Goal: Understand process/instructions: Learn how to perform a task or action

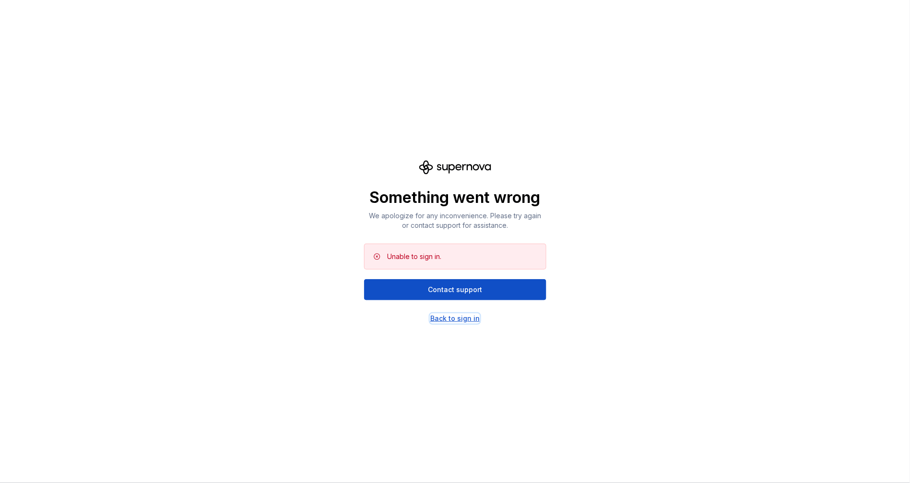
click at [461, 322] on div "Back to sign in" at bounding box center [454, 319] width 49 height 10
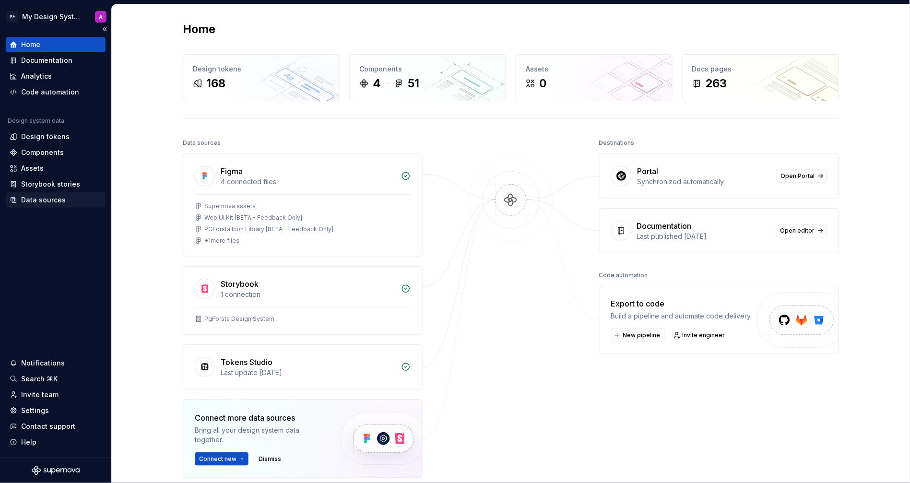
click at [45, 199] on div "Data sources" at bounding box center [43, 200] width 45 height 10
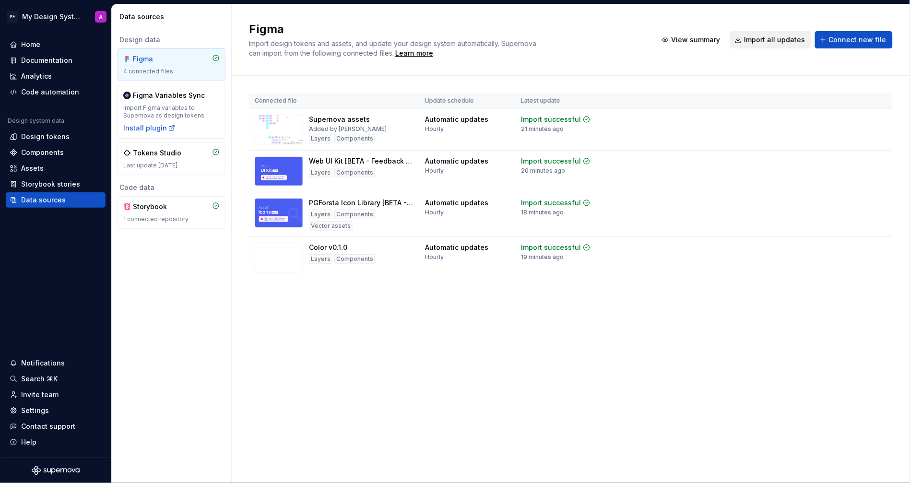
click at [765, 38] on span "Import all updates" at bounding box center [774, 40] width 61 height 10
click at [45, 57] on div "Documentation" at bounding box center [46, 61] width 51 height 10
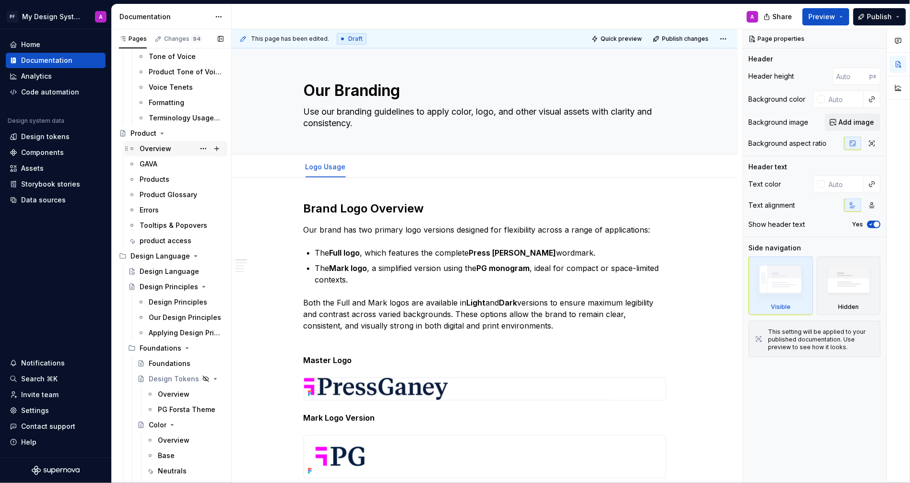
scroll to position [420, 0]
click at [152, 151] on div "Overview" at bounding box center [156, 148] width 32 height 10
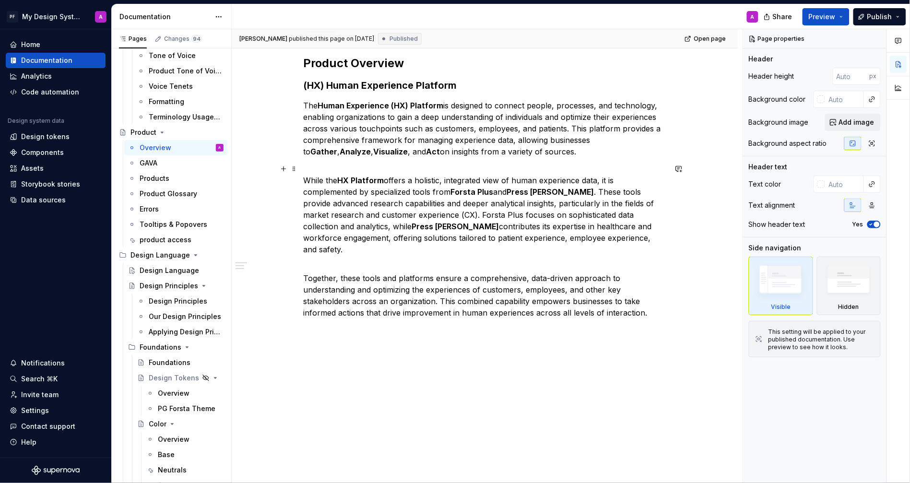
scroll to position [178, 0]
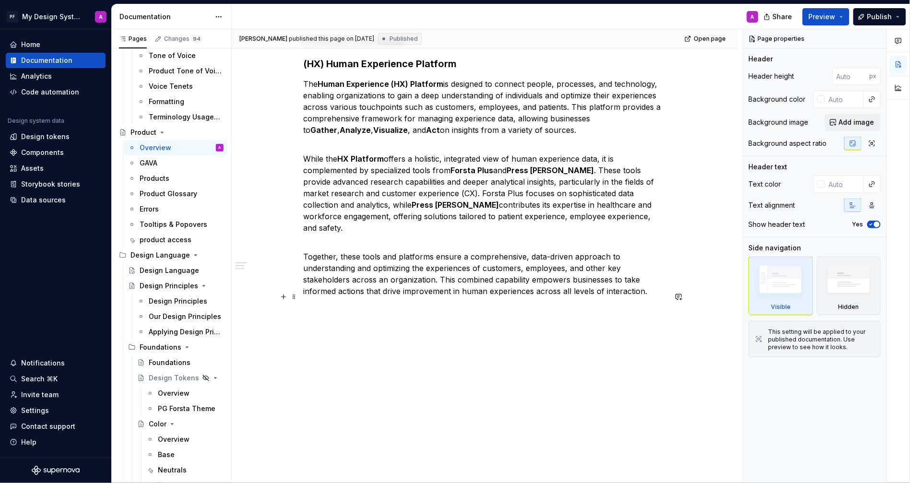
click at [357, 303] on p at bounding box center [484, 309] width 362 height 12
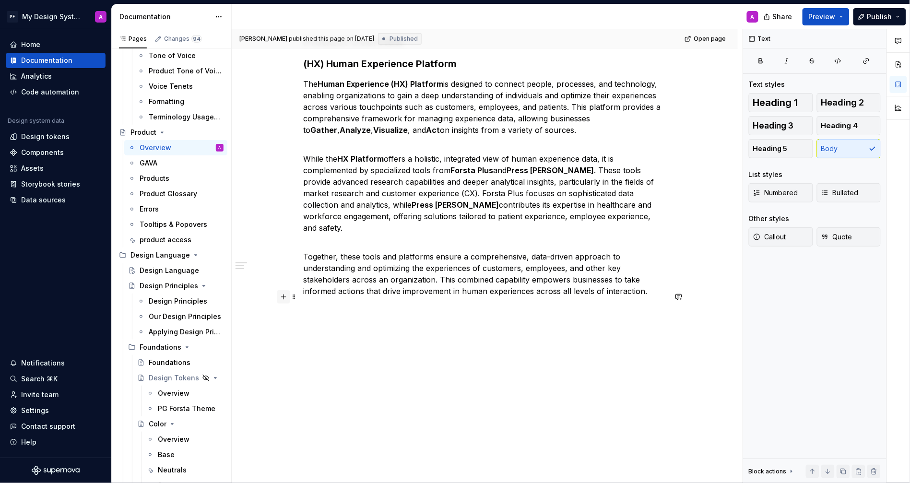
click at [284, 298] on button "button" at bounding box center [283, 296] width 13 height 13
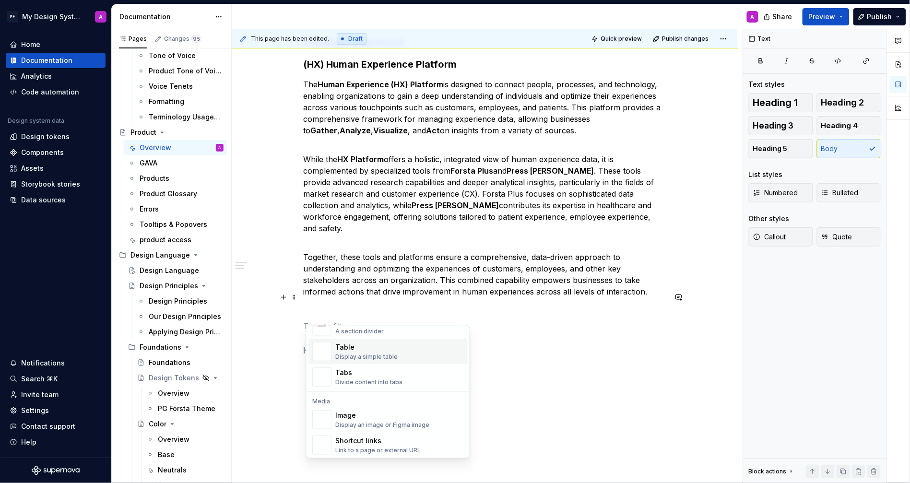
scroll to position [342, 0]
click at [373, 412] on div "Image" at bounding box center [382, 415] width 94 height 10
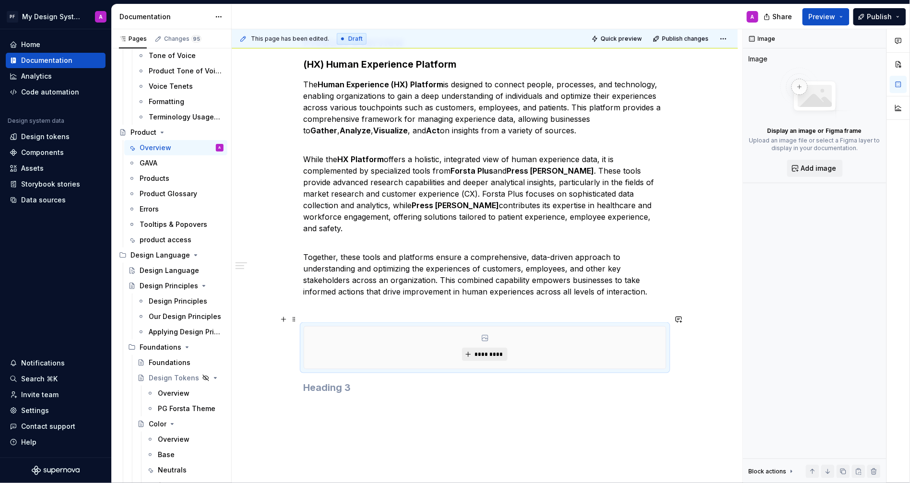
click at [480, 350] on span "*********" at bounding box center [488, 354] width 29 height 8
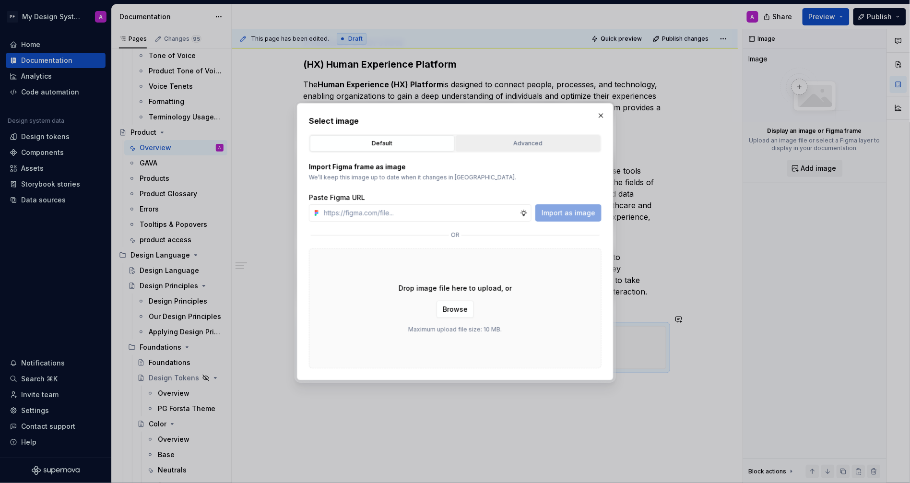
click at [502, 141] on div "Advanced" at bounding box center [528, 144] width 138 height 10
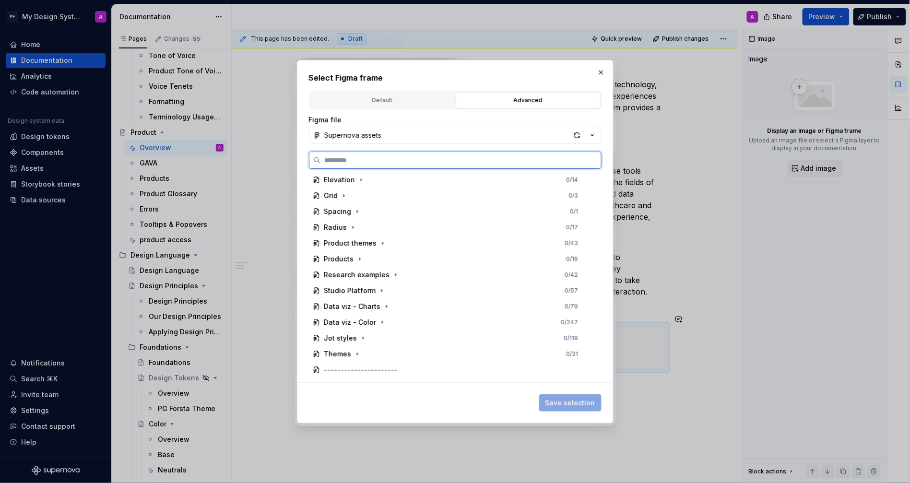
scroll to position [336, 0]
click at [358, 257] on icon "button" at bounding box center [360, 258] width 8 height 8
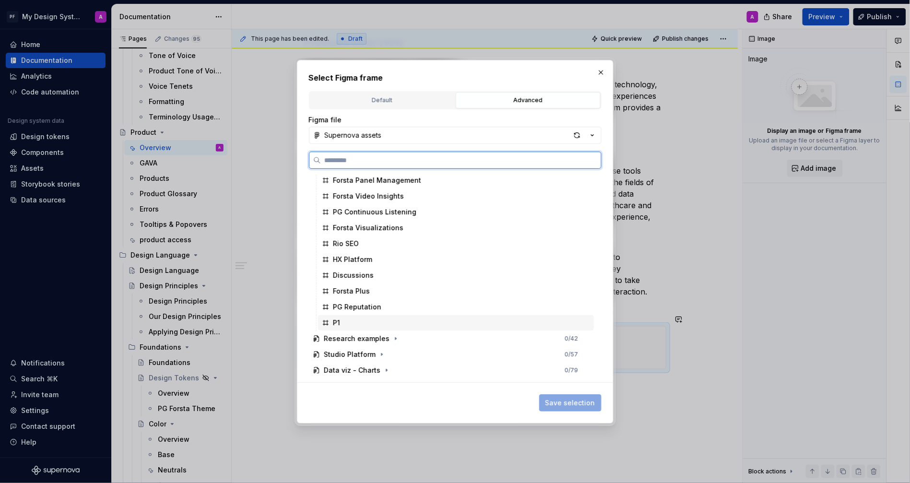
click at [339, 326] on div "P1" at bounding box center [336, 323] width 7 height 10
click at [568, 401] on span "Save selection" at bounding box center [570, 403] width 50 height 10
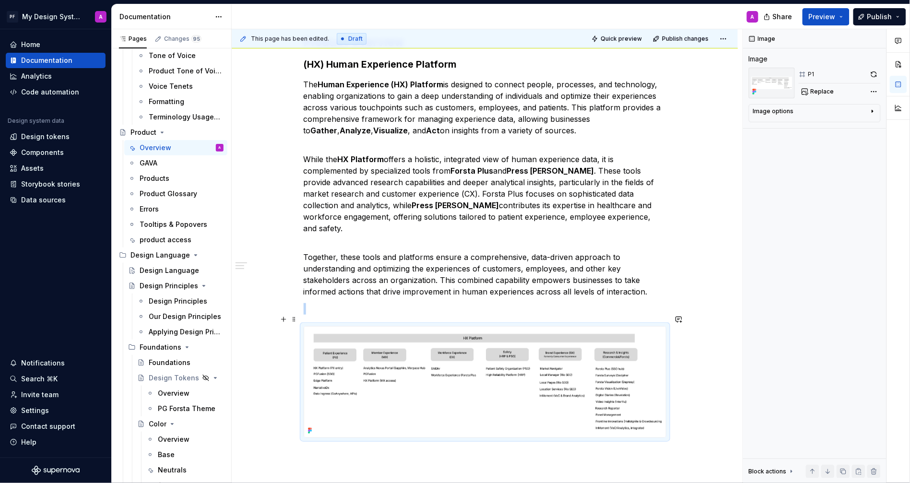
click at [689, 383] on div "Product Overview (HX) Human Experience Platform The Human Experience (HX) Platf…" at bounding box center [485, 315] width 506 height 607
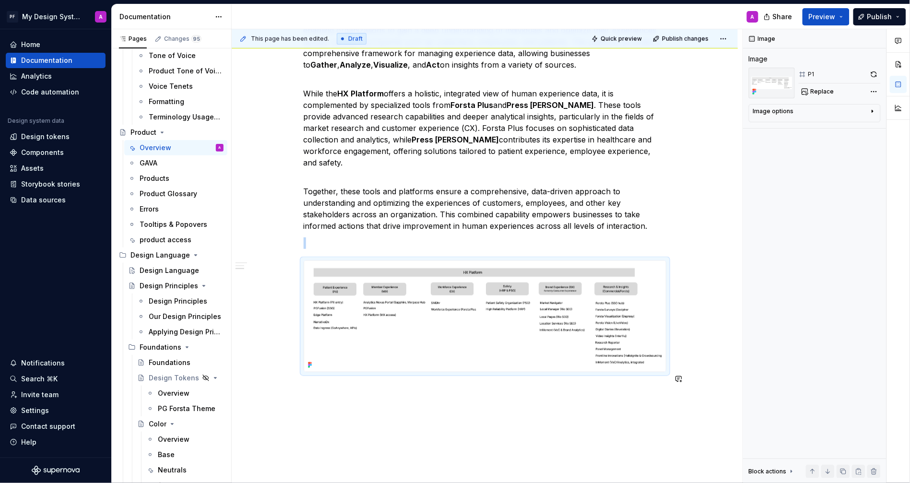
scroll to position [289, 0]
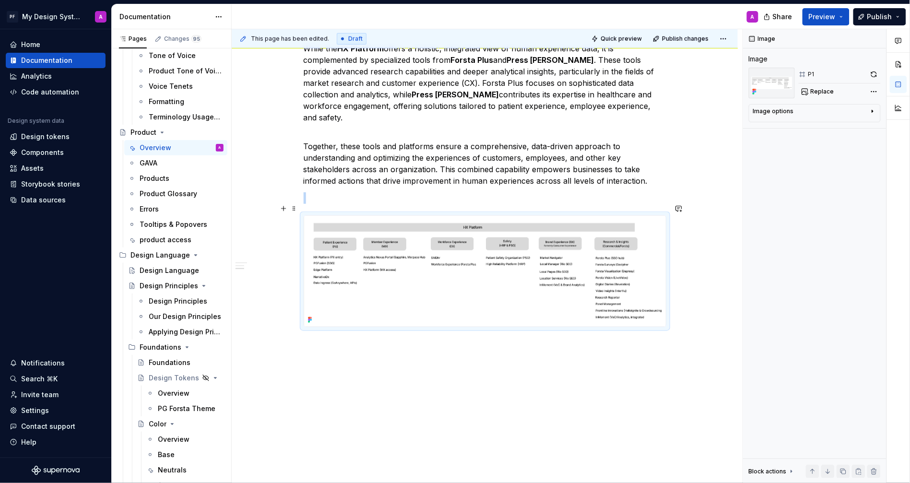
click at [550, 292] on img at bounding box center [485, 271] width 362 height 111
click at [874, 114] on icon "button" at bounding box center [872, 111] width 8 height 8
click at [867, 126] on icon "button" at bounding box center [868, 126] width 8 height 8
click at [815, 18] on span "Preview" at bounding box center [821, 17] width 27 height 10
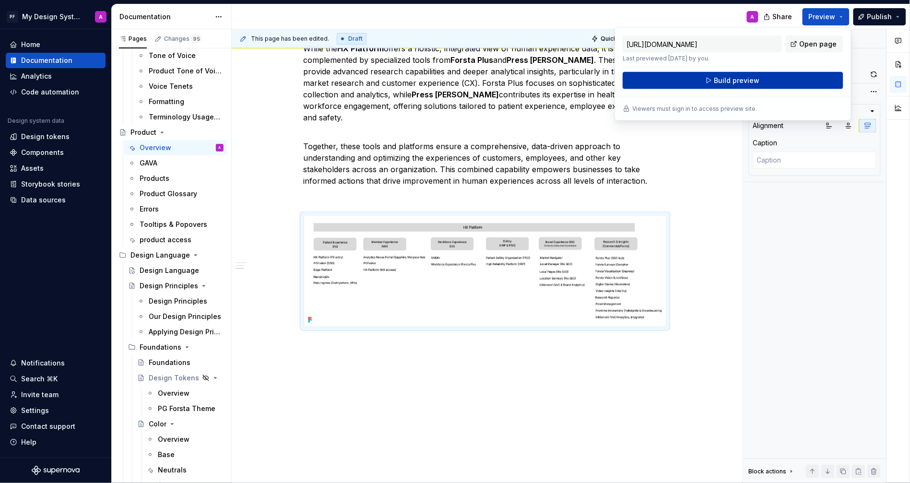
click at [724, 82] on span "Build preview" at bounding box center [737, 81] width 46 height 10
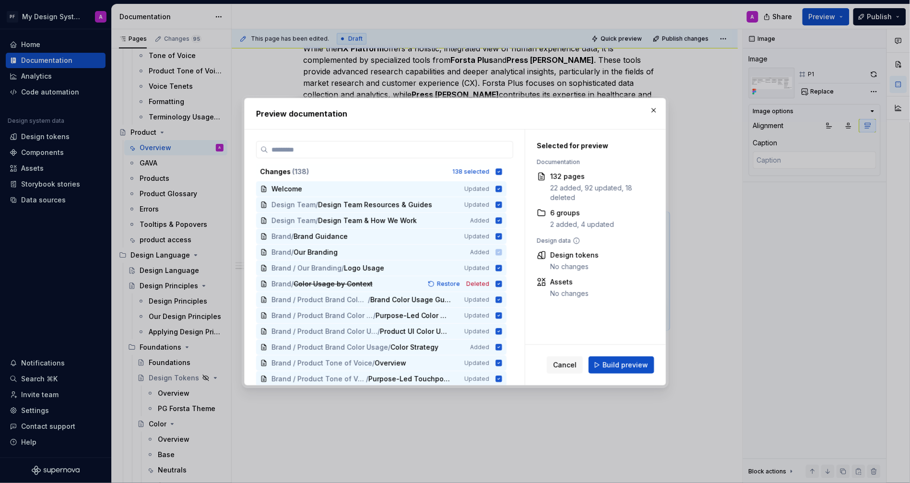
click at [615, 373] on div "Cancel Build preview" at bounding box center [595, 365] width 140 height 40
click at [620, 362] on span "Build preview" at bounding box center [625, 365] width 46 height 10
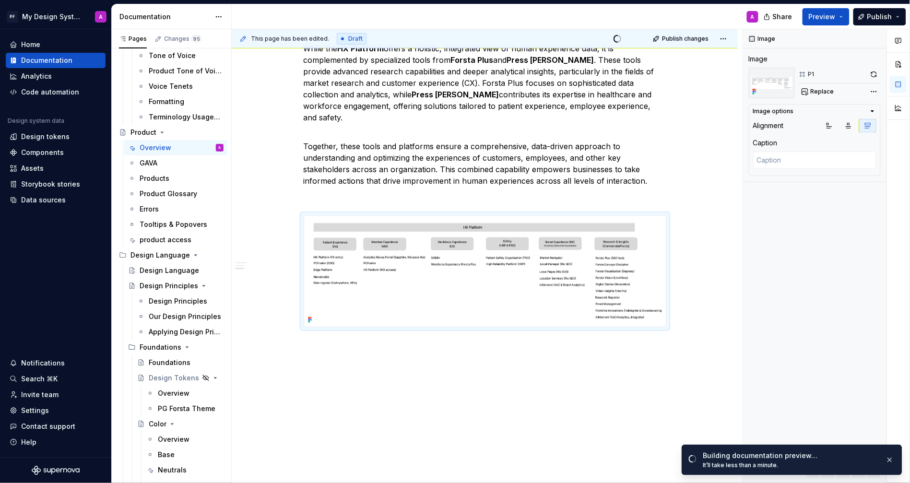
scroll to position [288, 0]
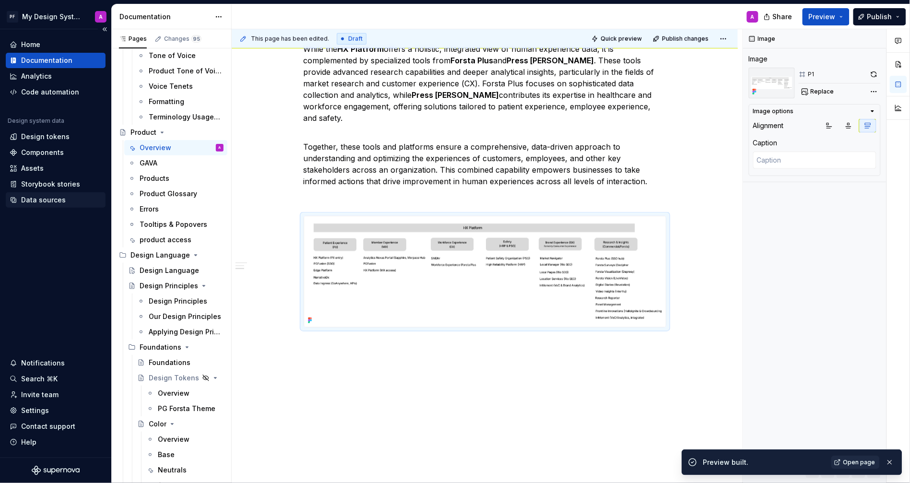
click at [39, 200] on div "Data sources" at bounding box center [43, 200] width 45 height 10
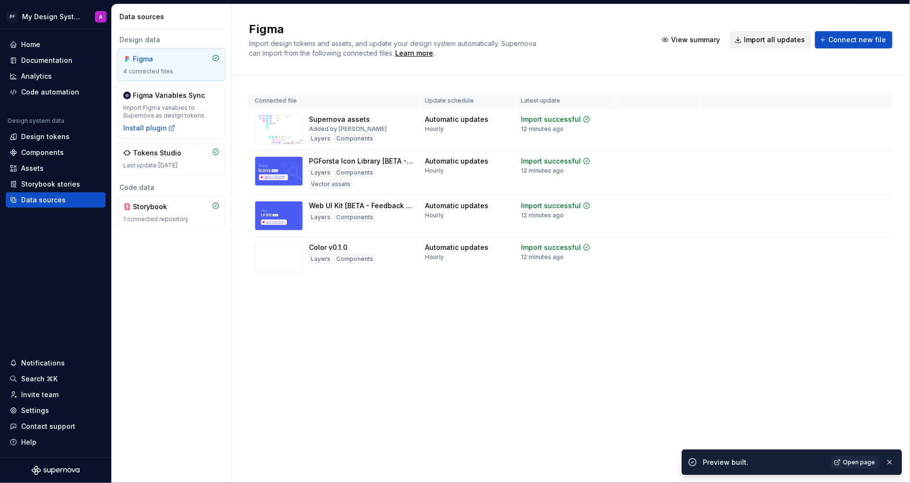
click at [774, 39] on span "Import all updates" at bounding box center [774, 40] width 61 height 10
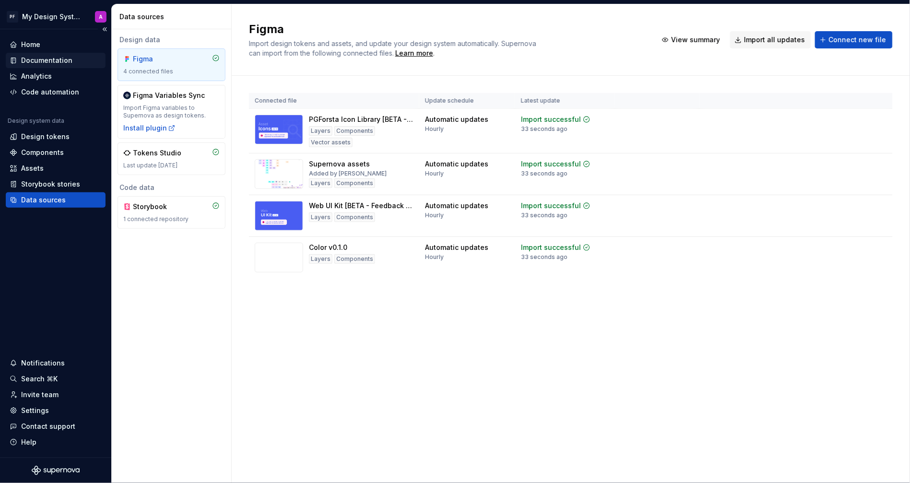
click at [37, 56] on div "Documentation" at bounding box center [46, 61] width 51 height 10
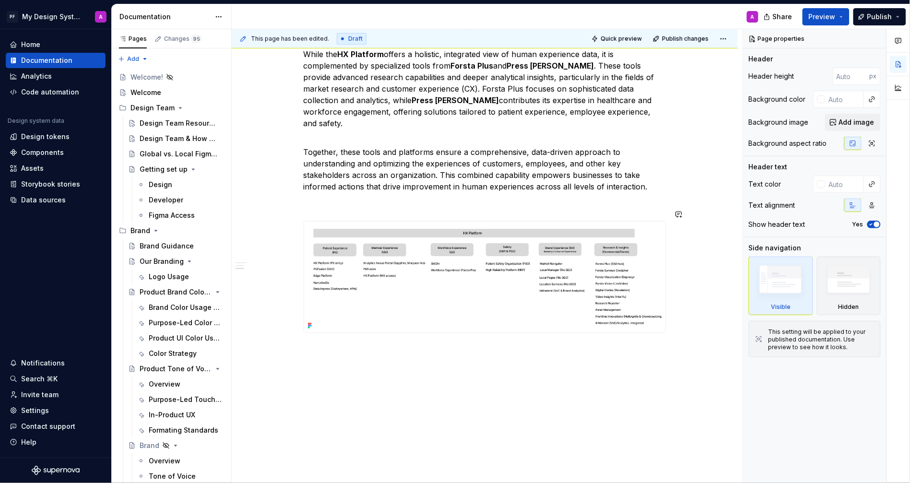
scroll to position [302, 0]
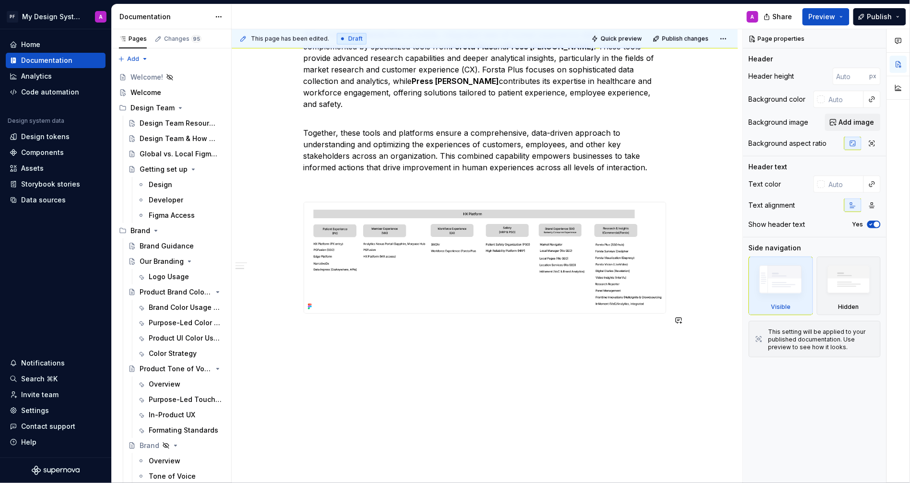
click at [355, 357] on div "Product Overview (HX) Human Experience Platform The Human Experience (HX) Platf…" at bounding box center [485, 190] width 506 height 607
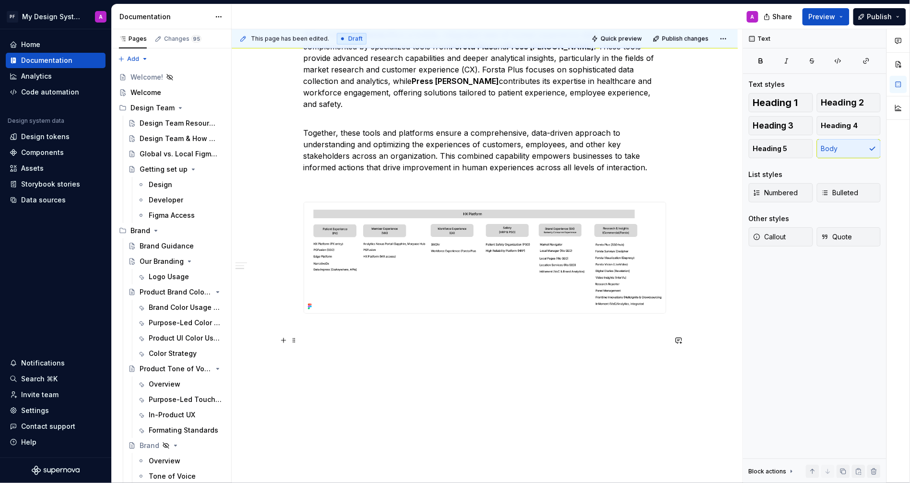
click at [286, 344] on button "button" at bounding box center [283, 340] width 13 height 13
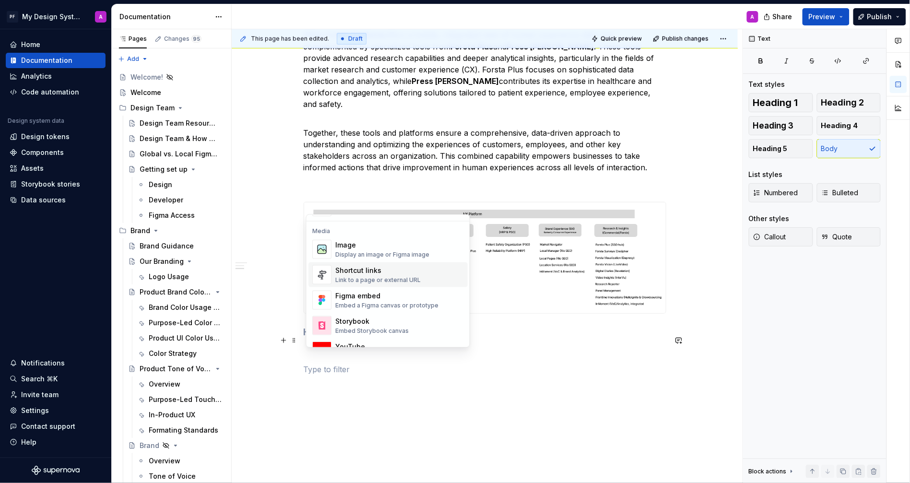
scroll to position [396, 0]
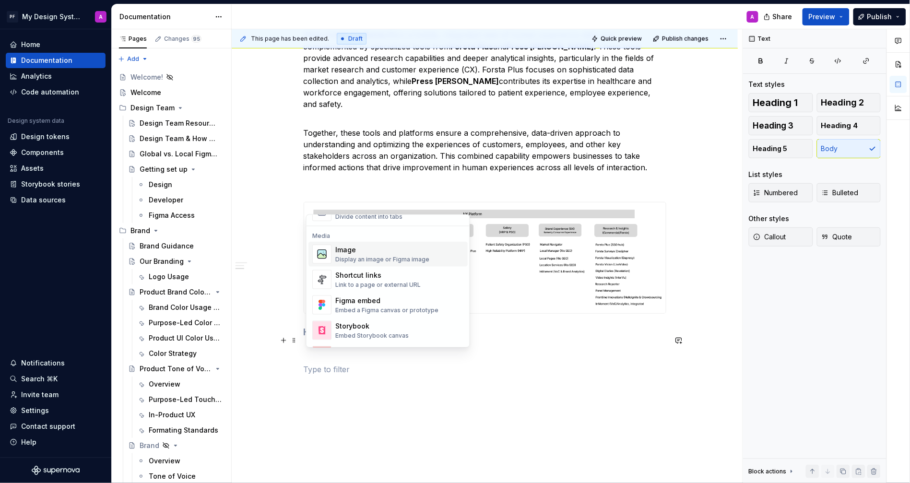
click at [363, 256] on div "Display an image or Figma image" at bounding box center [382, 260] width 94 height 8
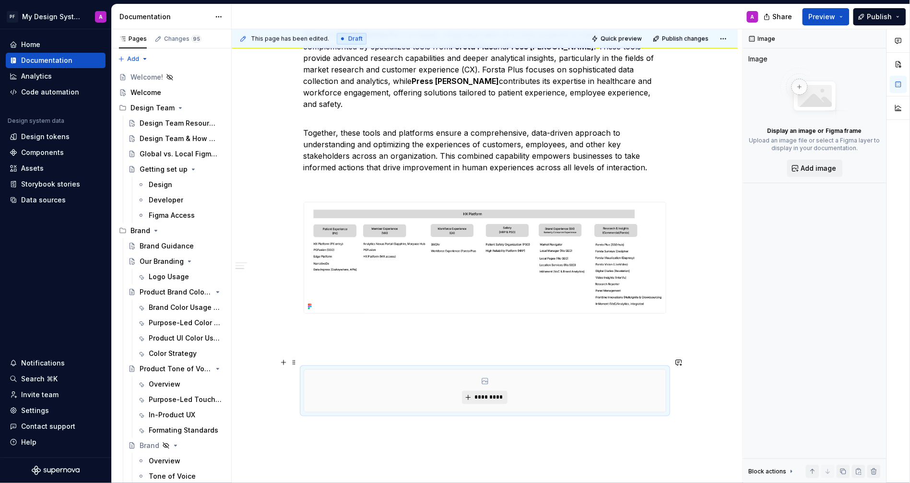
click at [495, 391] on button "*********" at bounding box center [485, 397] width 46 height 13
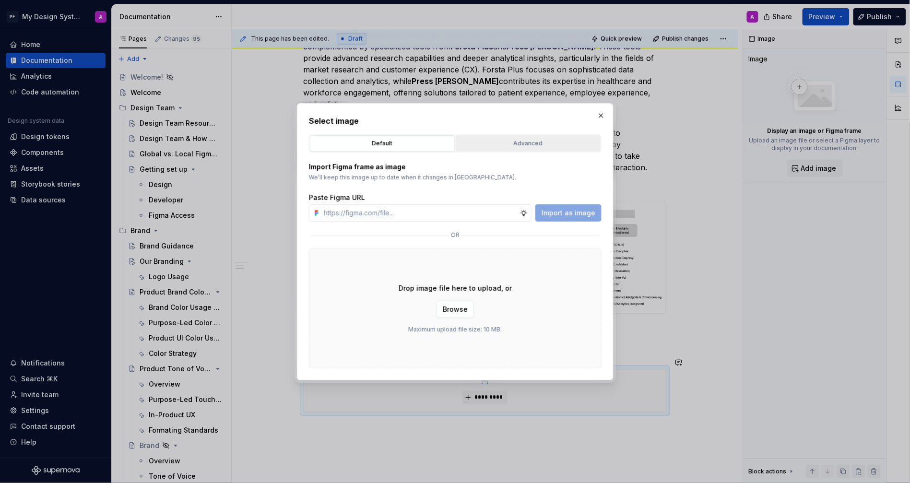
click at [496, 141] on div "Advanced" at bounding box center [528, 144] width 138 height 10
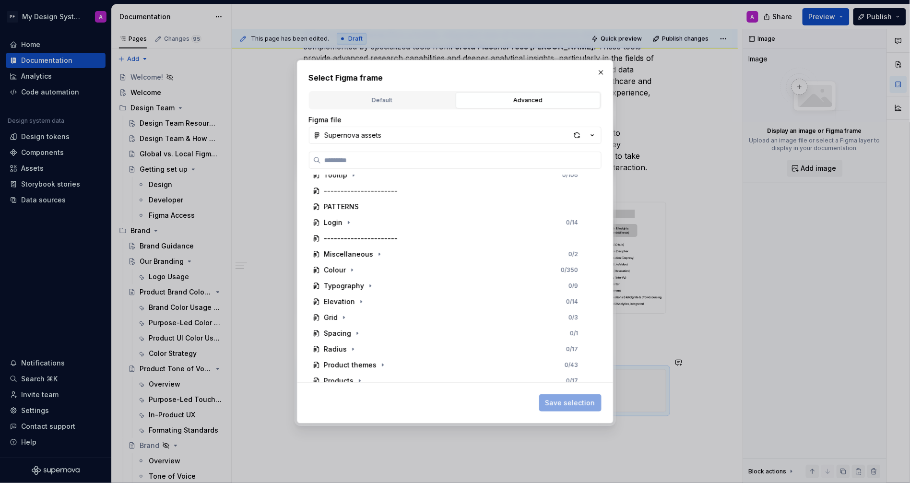
scroll to position [272, 0]
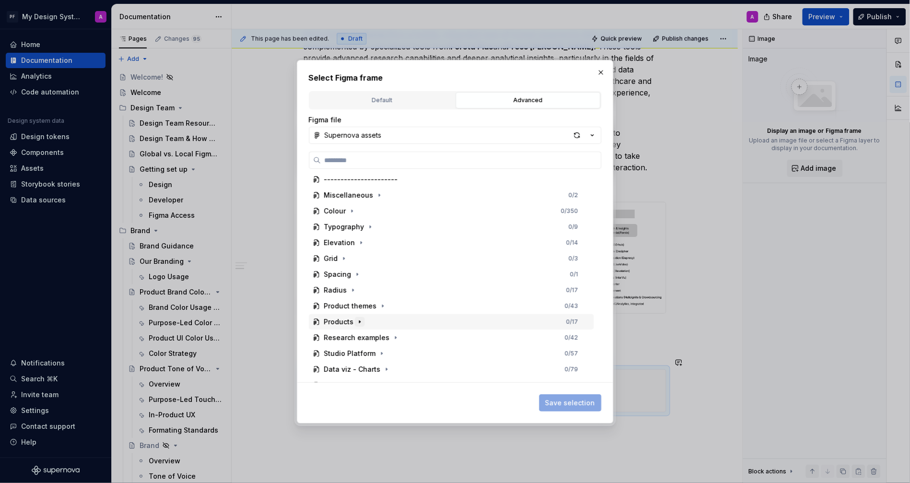
click at [361, 320] on icon "button" at bounding box center [360, 322] width 8 height 8
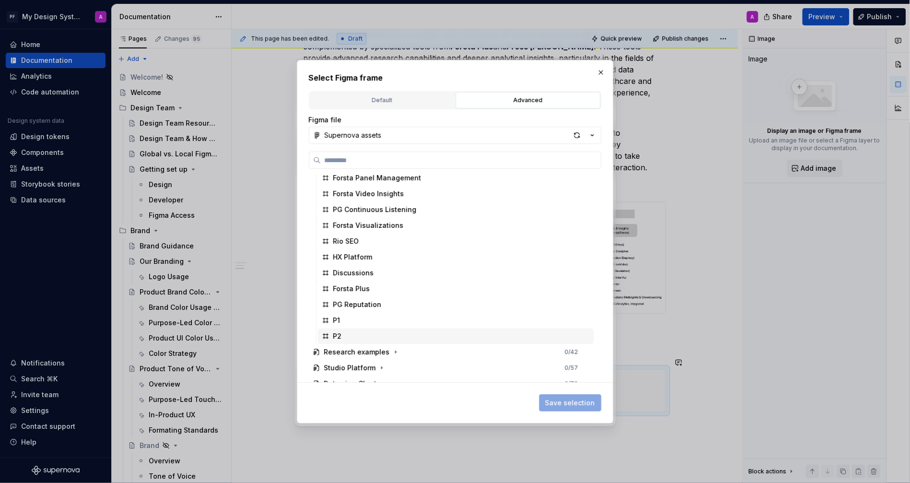
scroll to position [528, 0]
click at [354, 331] on div "P2" at bounding box center [456, 334] width 276 height 15
drag, startPoint x: 570, startPoint y: 404, endPoint x: 614, endPoint y: 411, distance: 44.7
click at [570, 404] on span "Save selection" at bounding box center [570, 403] width 50 height 10
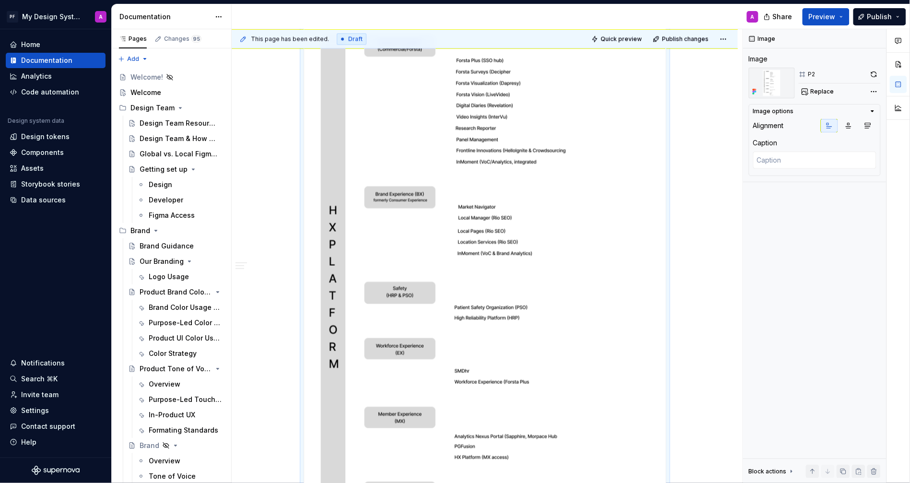
scroll to position [612, 0]
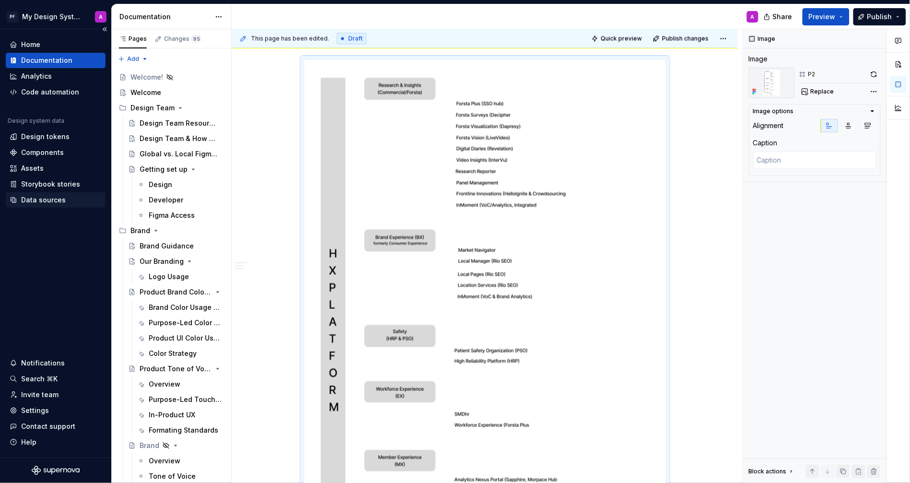
click at [34, 200] on div "Data sources" at bounding box center [43, 200] width 45 height 10
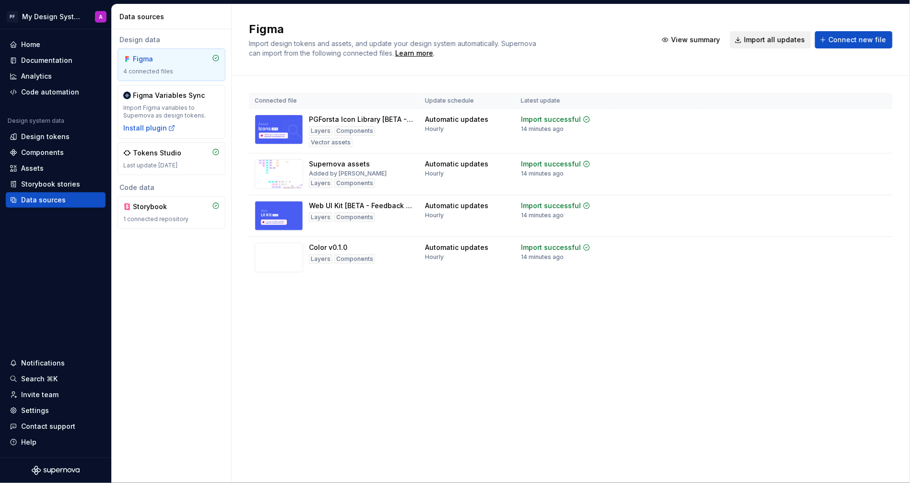
click at [763, 41] on span "Import all updates" at bounding box center [774, 40] width 61 height 10
click at [769, 40] on span "Import all updates" at bounding box center [774, 40] width 61 height 10
click at [36, 56] on div "Documentation" at bounding box center [46, 61] width 51 height 10
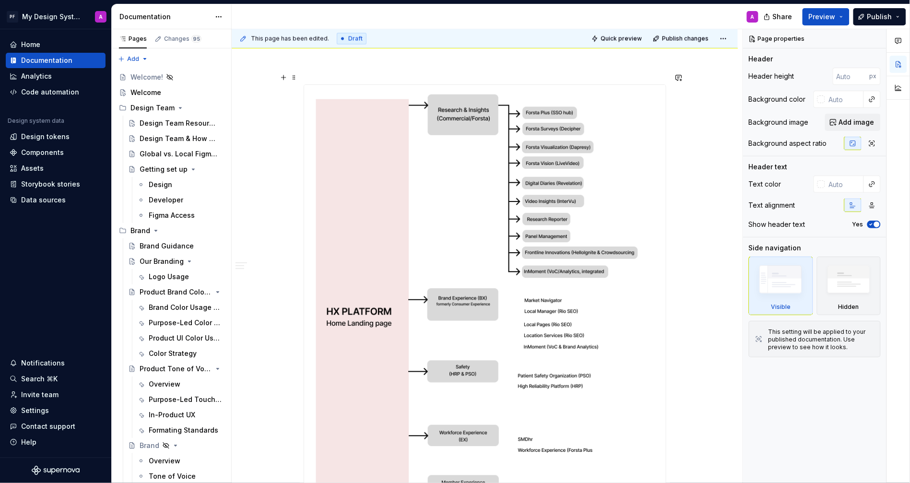
scroll to position [584, 0]
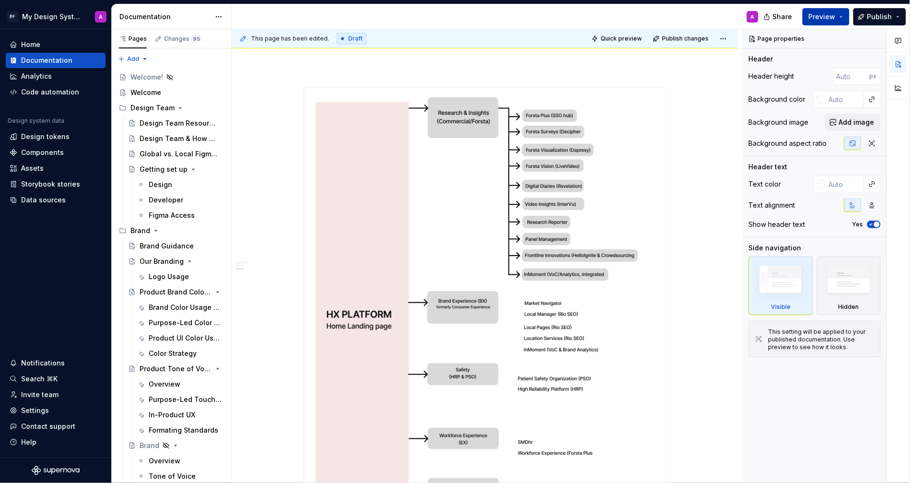
click at [822, 15] on span "Preview" at bounding box center [821, 17] width 27 height 10
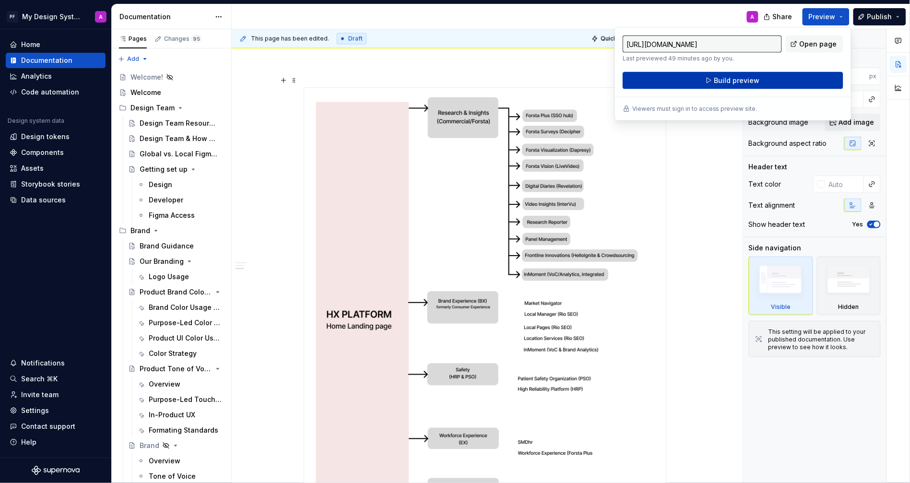
click at [700, 82] on button "Build preview" at bounding box center [732, 80] width 221 height 17
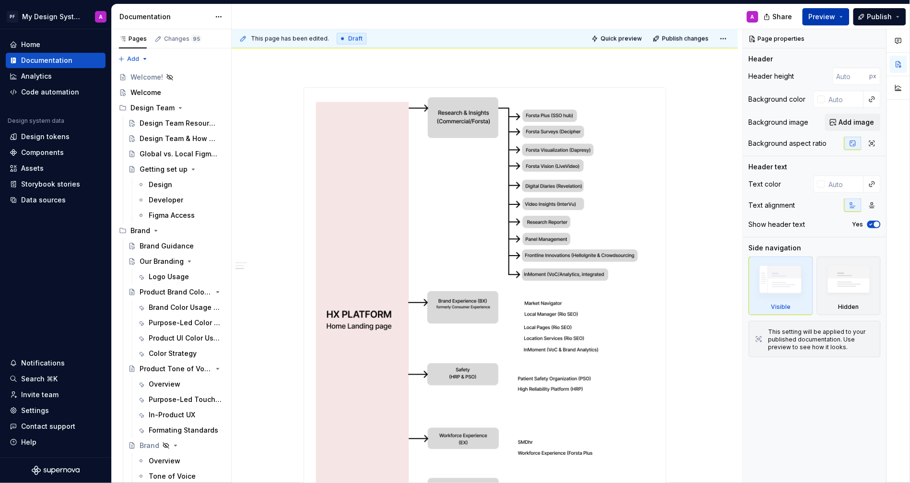
click at [825, 16] on span "Preview" at bounding box center [821, 17] width 27 height 10
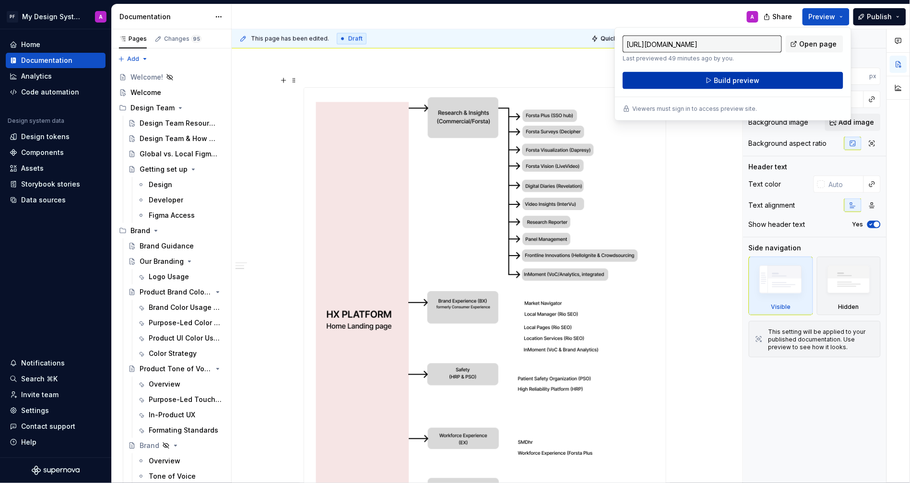
click at [636, 83] on button "Build preview" at bounding box center [732, 80] width 221 height 17
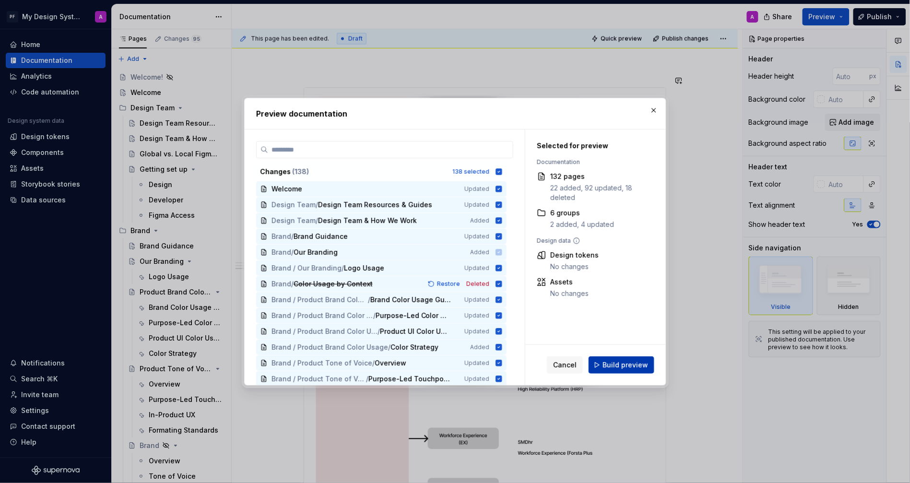
click at [624, 361] on span "Build preview" at bounding box center [625, 365] width 46 height 10
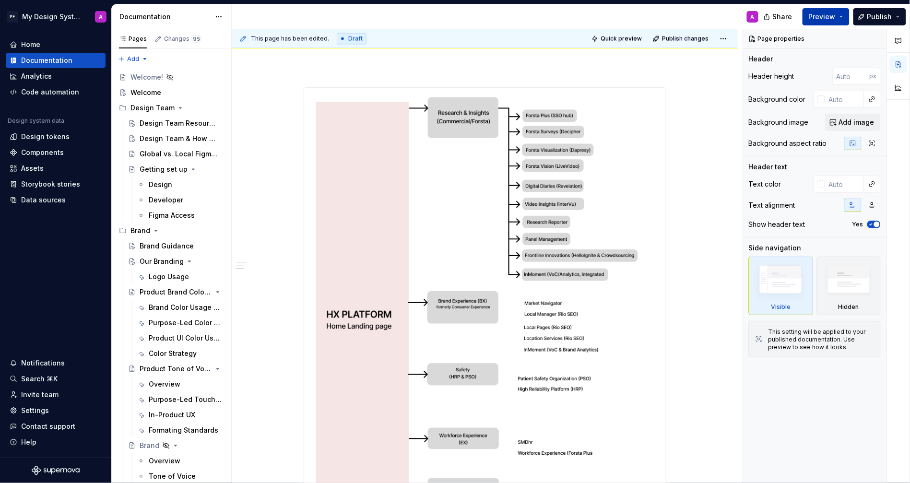
click at [831, 12] on span "Preview" at bounding box center [821, 17] width 27 height 10
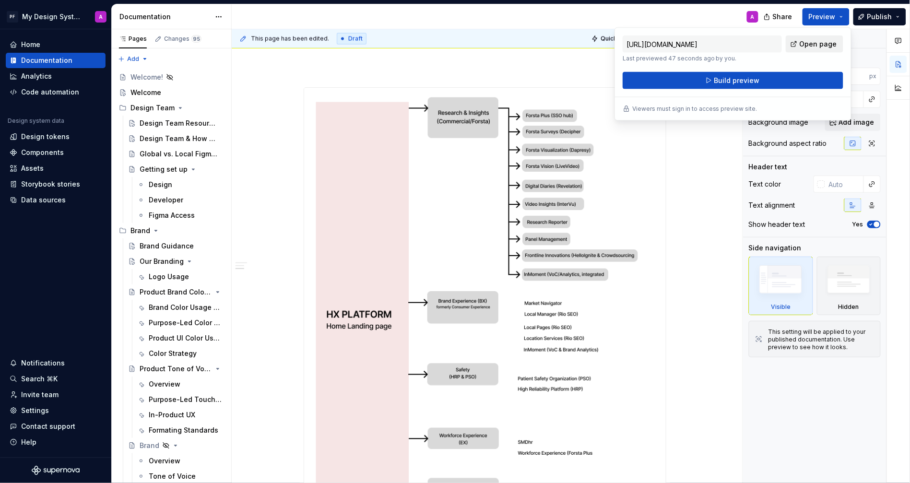
click at [809, 44] on span "Open page" at bounding box center [817, 44] width 37 height 10
type textarea "*"
